Goal: Find specific page/section: Find specific page/section

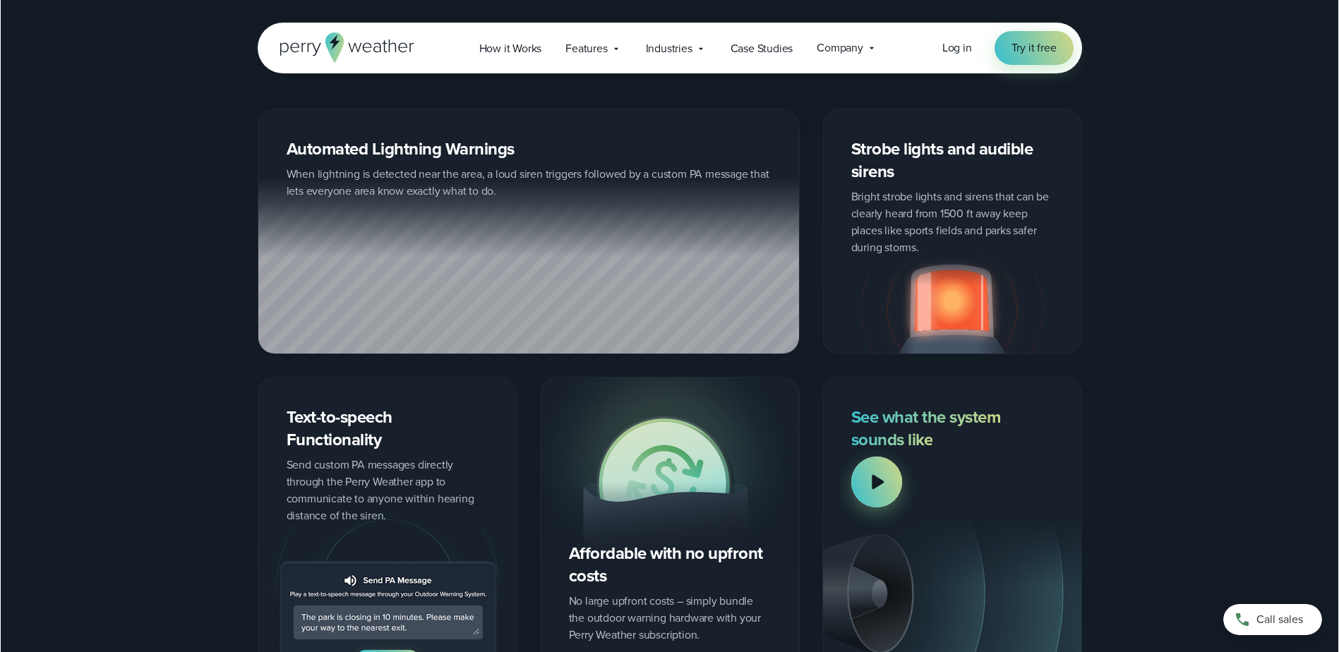
scroll to position [1694, 0]
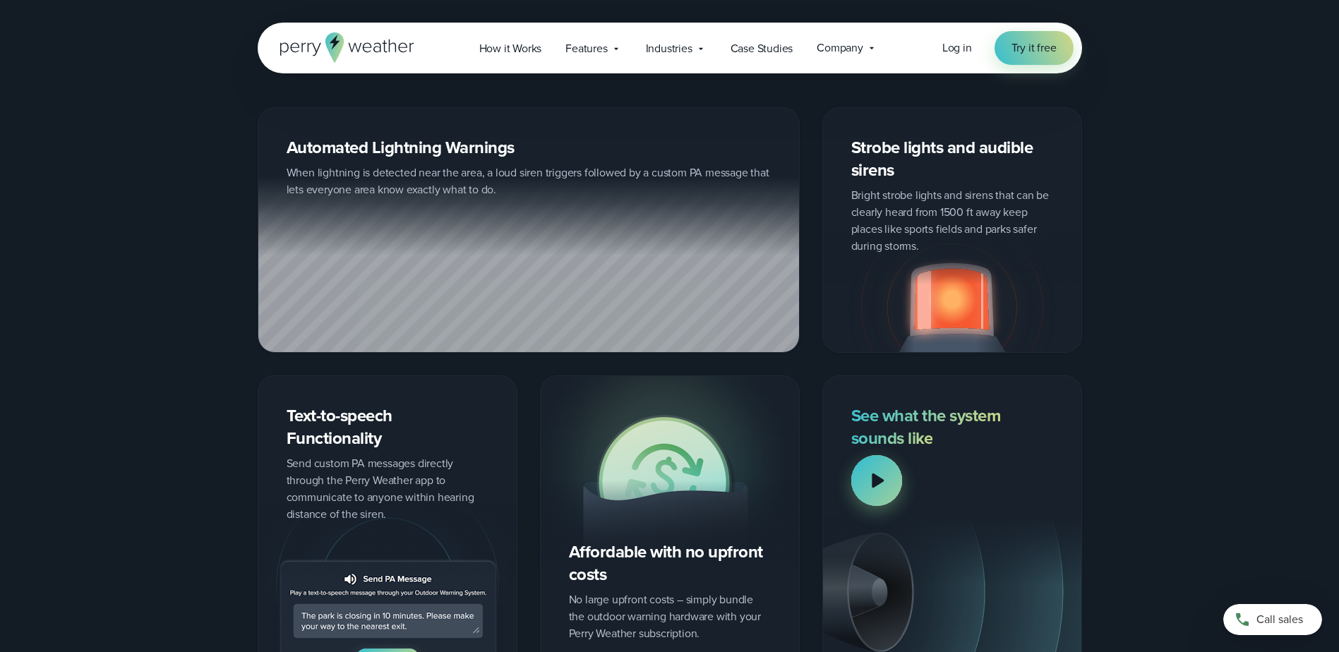
click at [869, 473] on div at bounding box center [876, 480] width 51 height 51
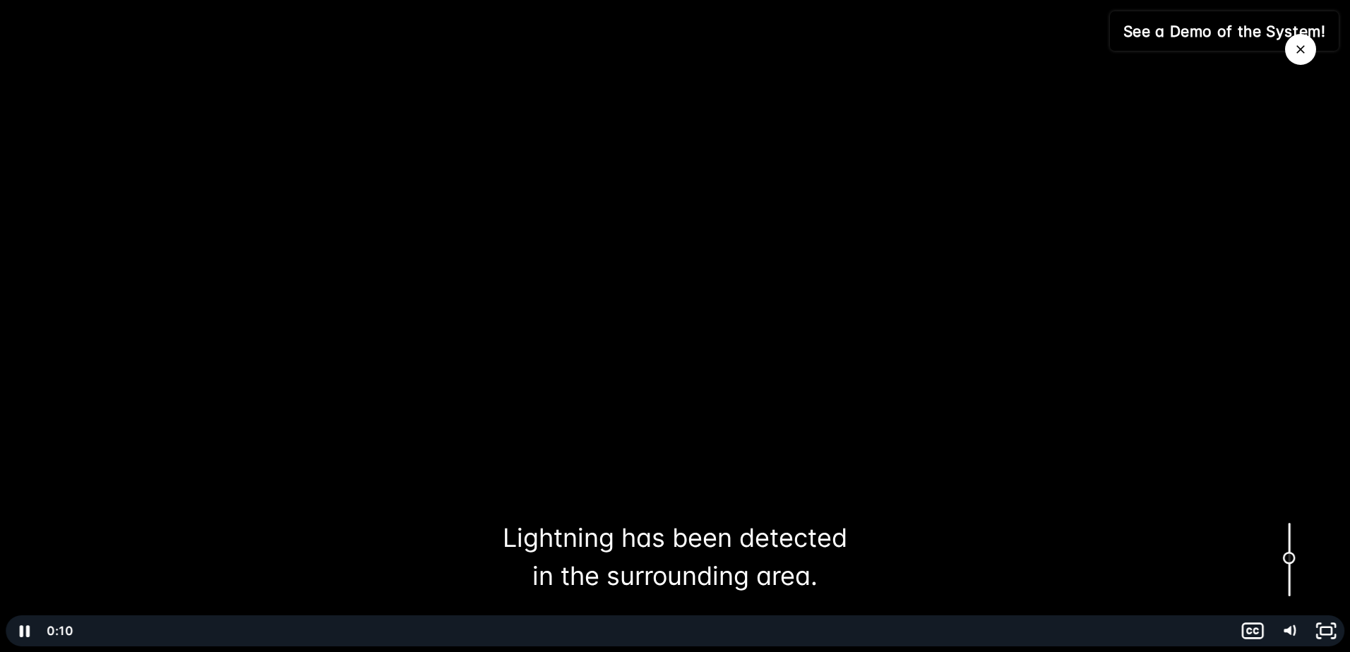
drag, startPoint x: 1288, startPoint y: 595, endPoint x: 1285, endPoint y: 558, distance: 36.8
click at [1285, 558] on div "Volume" at bounding box center [1289, 558] width 13 height 13
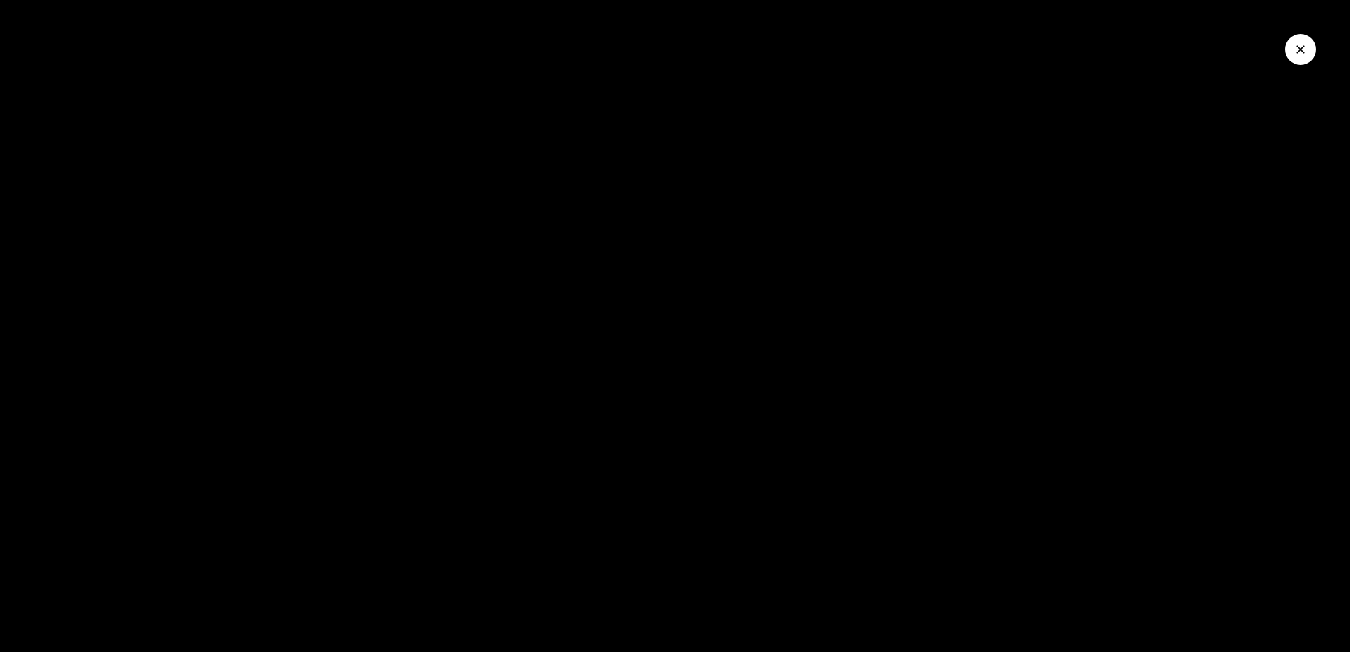
click at [1291, 50] on button "Close Video" at bounding box center [1300, 49] width 31 height 31
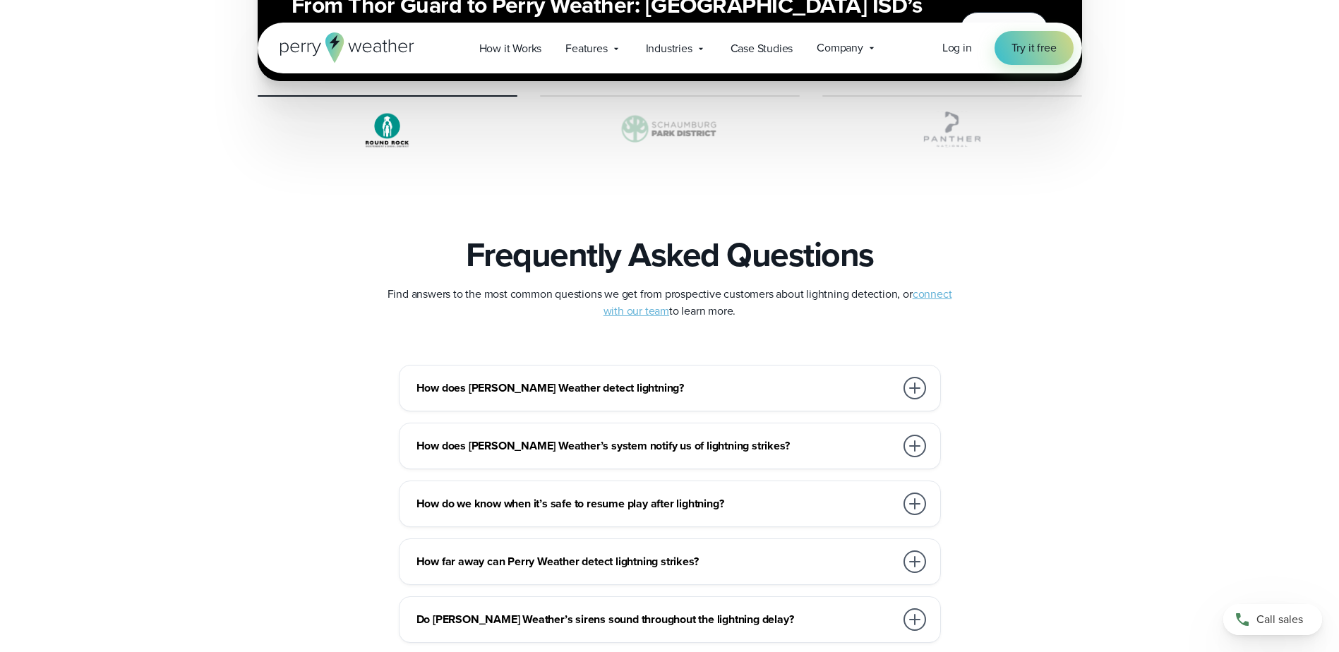
scroll to position [2965, 0]
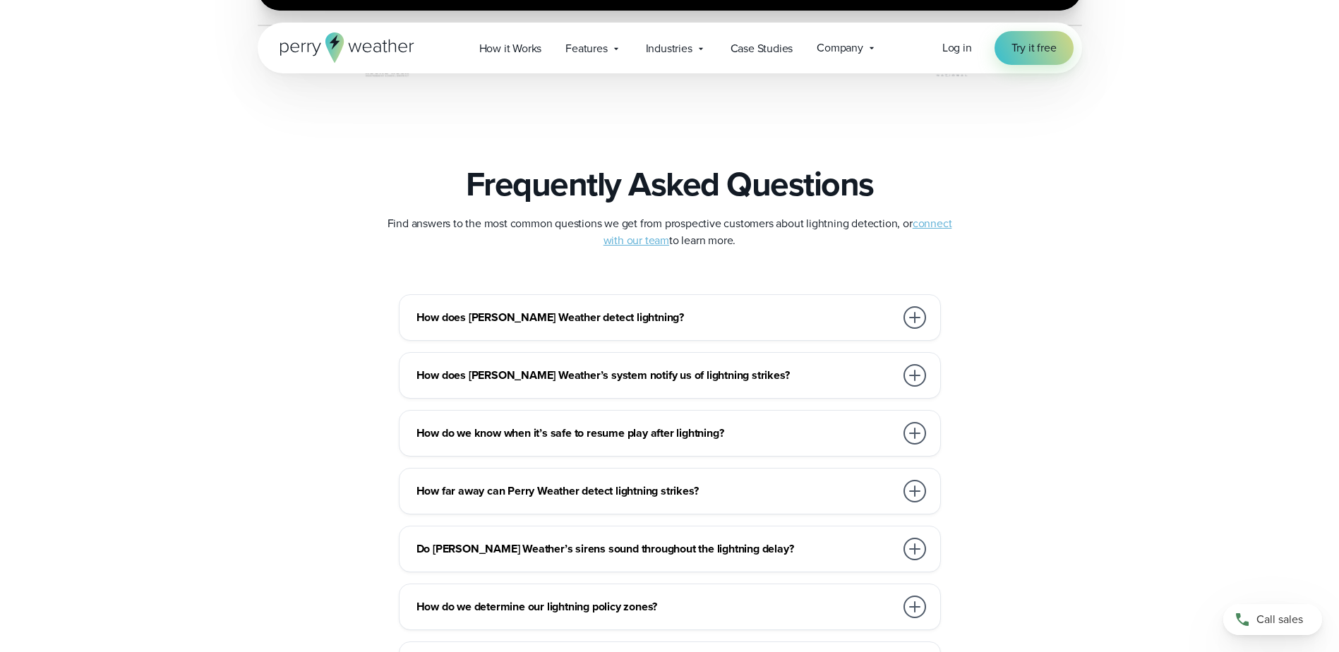
click at [914, 548] on div at bounding box center [914, 549] width 23 height 23
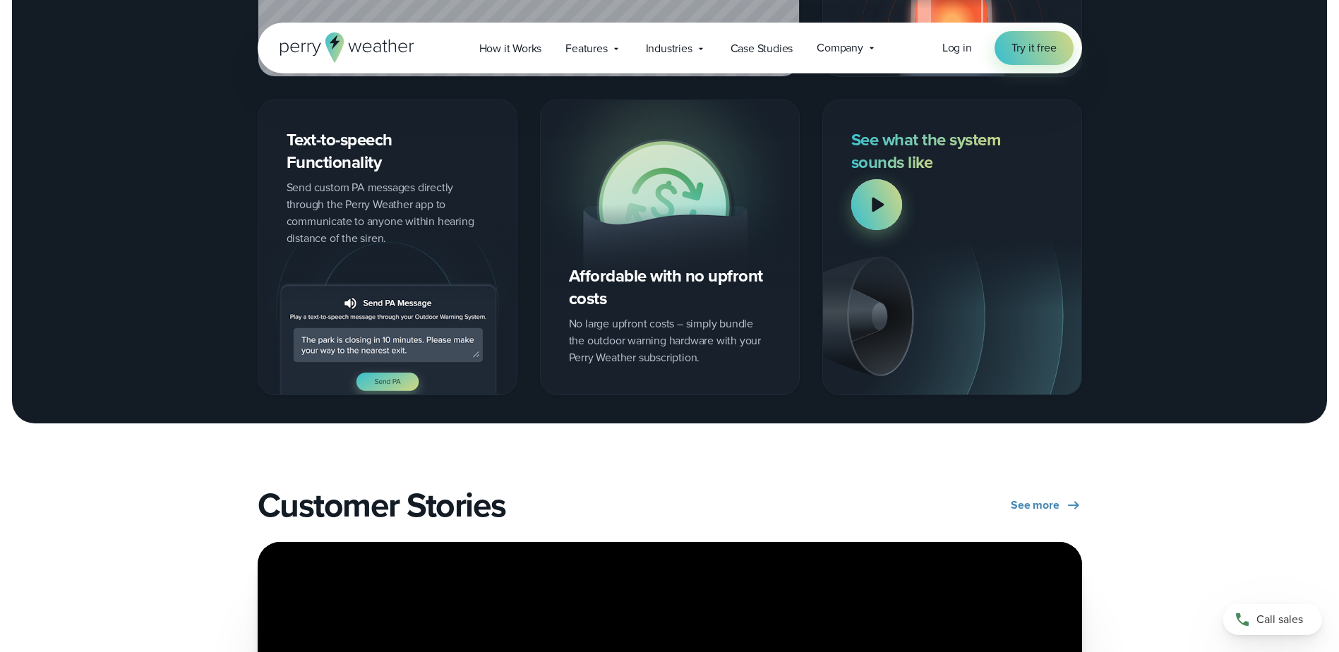
scroll to position [1835, 0]
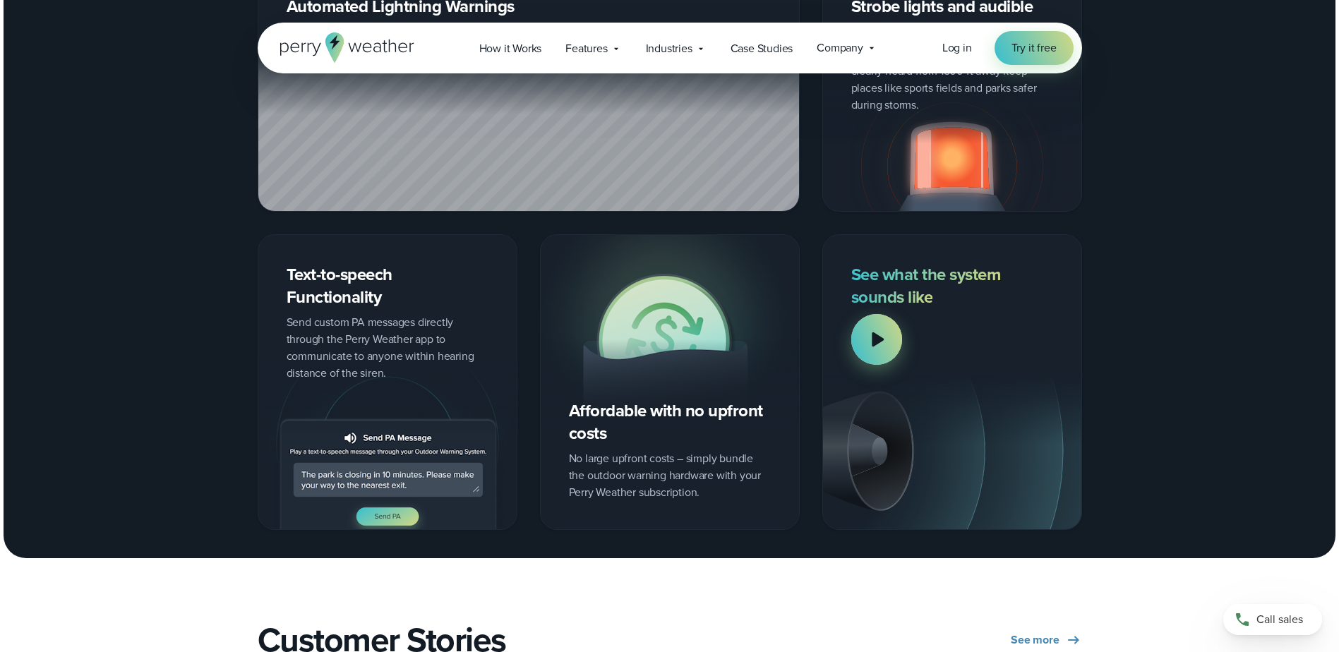
click at [641, 420] on img at bounding box center [670, 330] width 258 height 190
click at [642, 410] on img at bounding box center [670, 330] width 258 height 190
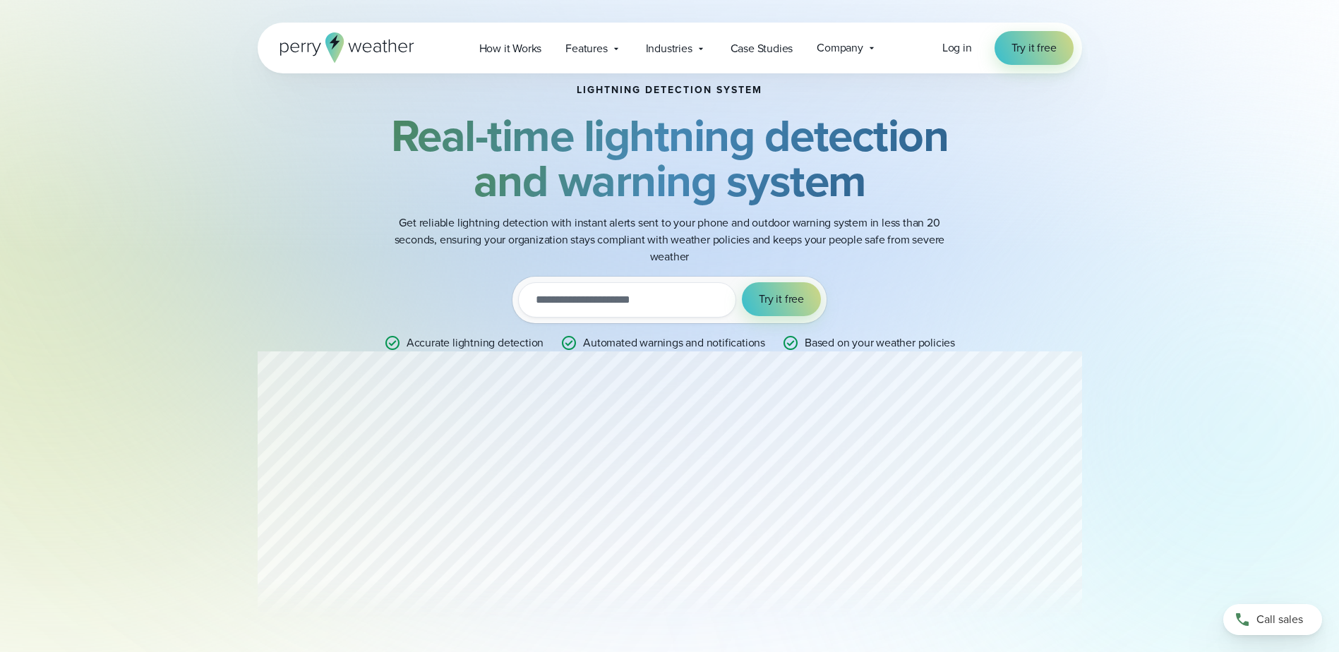
scroll to position [0, 0]
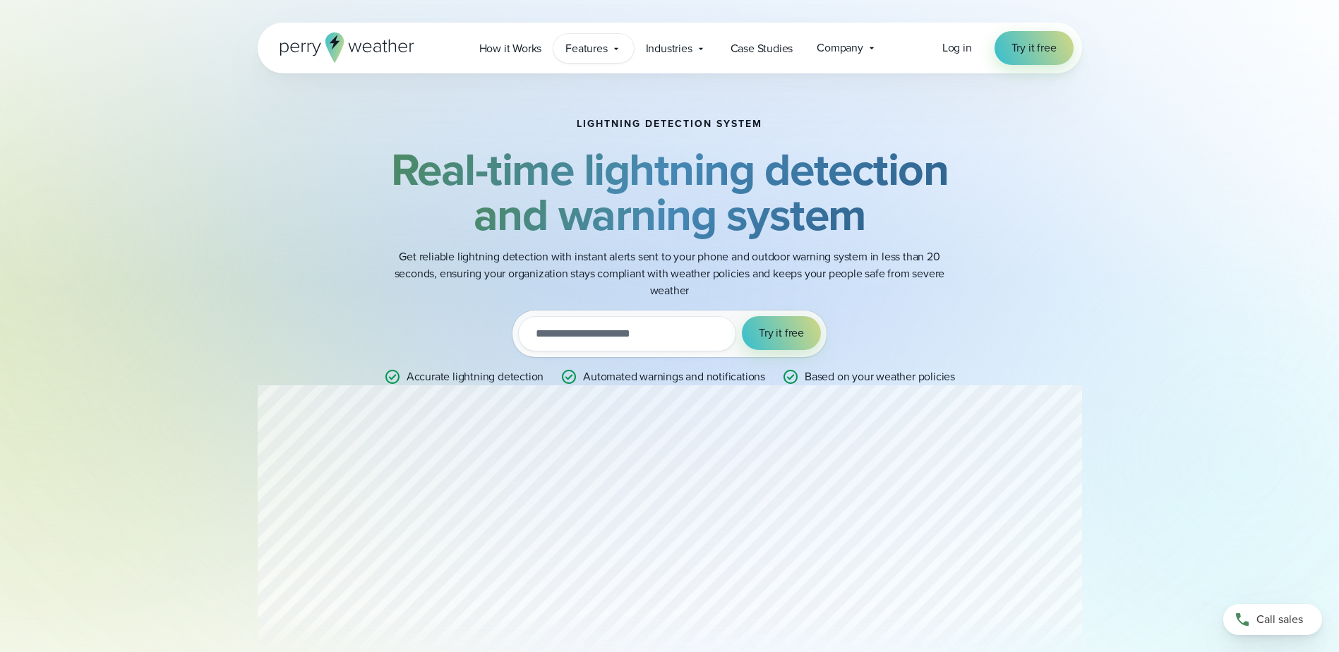
click at [599, 53] on span "Features" at bounding box center [586, 48] width 42 height 17
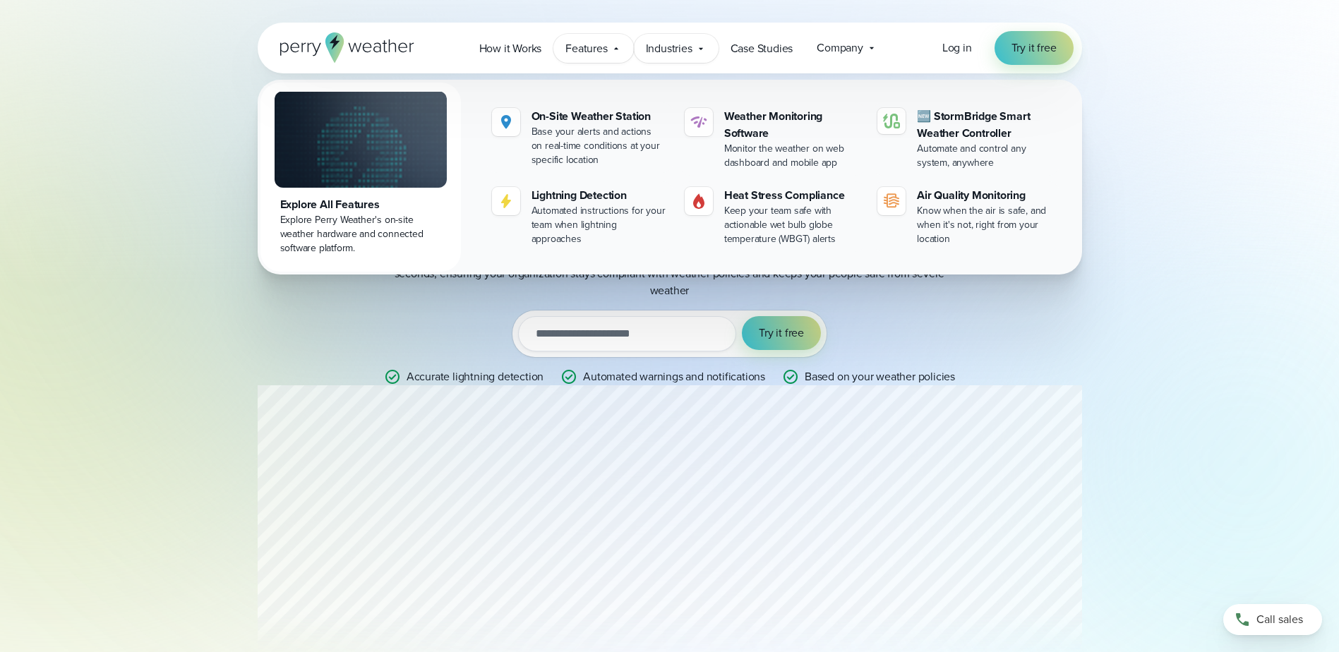
click at [672, 50] on span "Industries" at bounding box center [669, 48] width 47 height 17
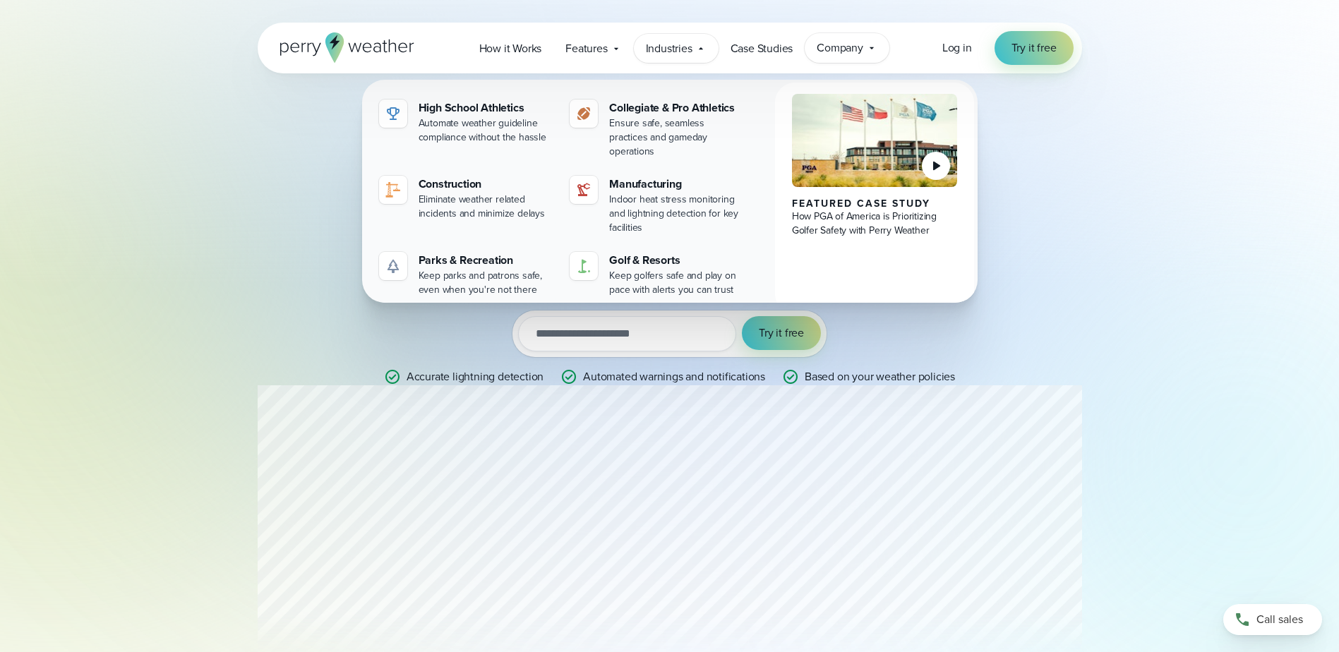
click at [845, 50] on span "Company" at bounding box center [840, 48] width 47 height 17
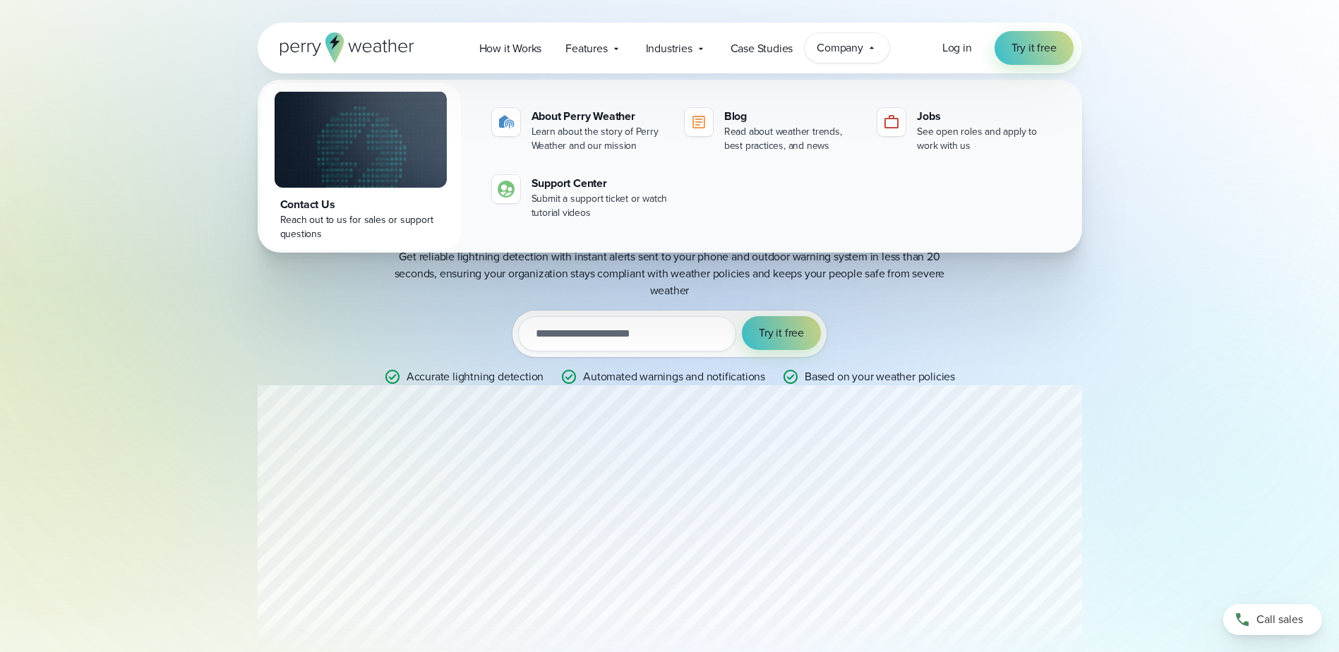
click at [299, 206] on div "Contact Us" at bounding box center [360, 204] width 161 height 17
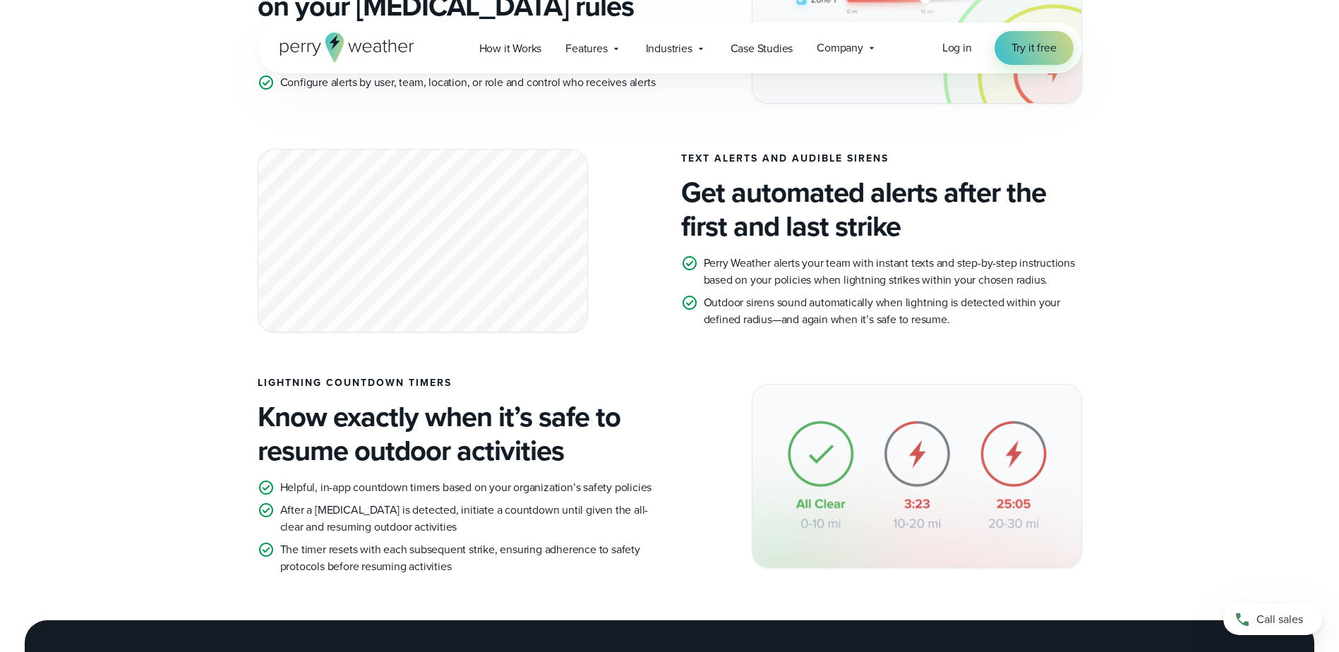
scroll to position [1059, 0]
